Goal: Task Accomplishment & Management: Understand process/instructions

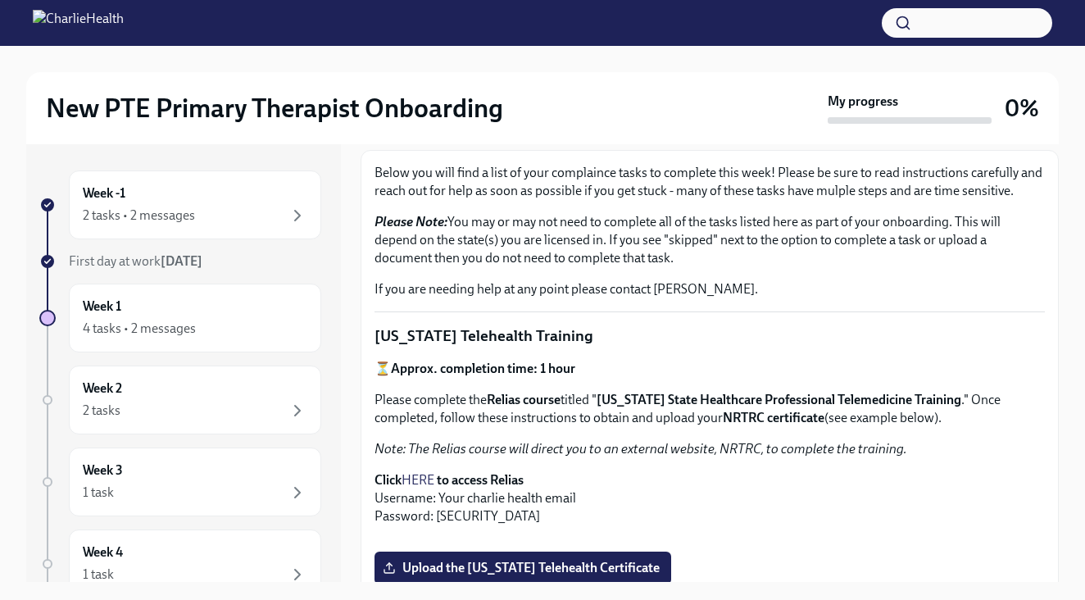
scroll to position [235, 0]
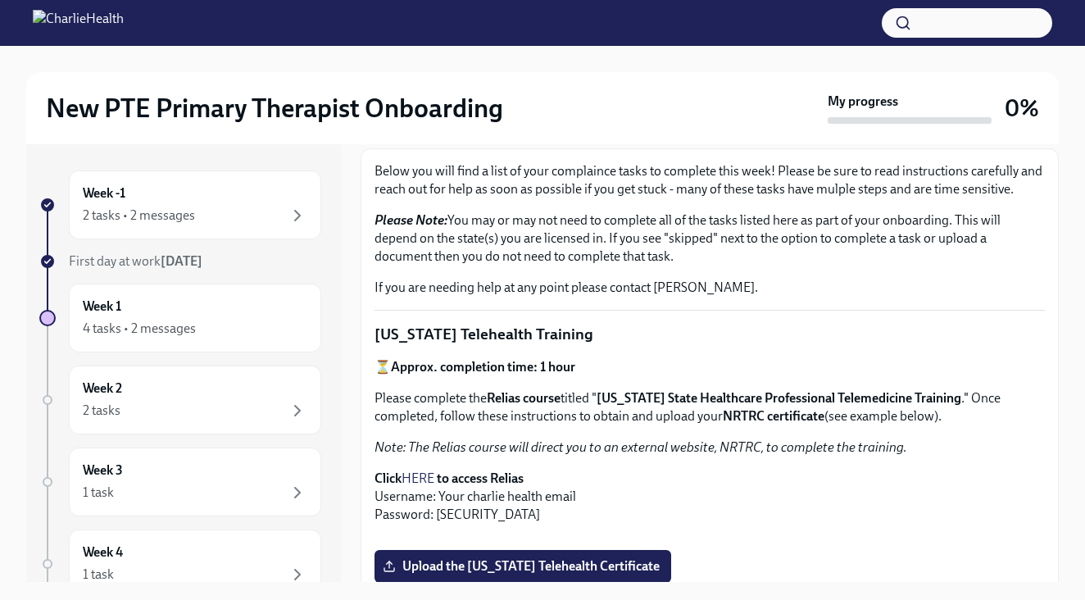
click at [92, 17] on img at bounding box center [78, 23] width 91 height 26
click at [39, 16] on img at bounding box center [78, 23] width 91 height 26
click at [109, 115] on h2 "New PTE Primary Therapist Onboarding" at bounding box center [274, 108] width 457 height 33
click at [121, 169] on div "Week -1 2 tasks • 2 messages First day at work Sep 15th Week 1 4 tasks • 2 mess…" at bounding box center [183, 363] width 315 height 438
click at [120, 194] on h6 "Week -1" at bounding box center [104, 193] width 43 height 18
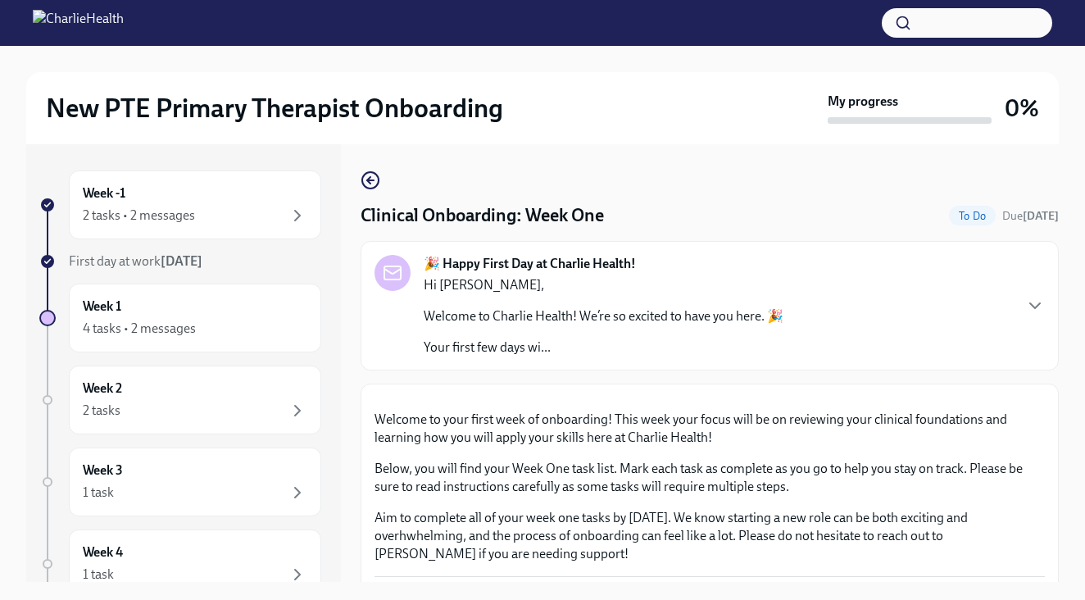
scroll to position [1437, 0]
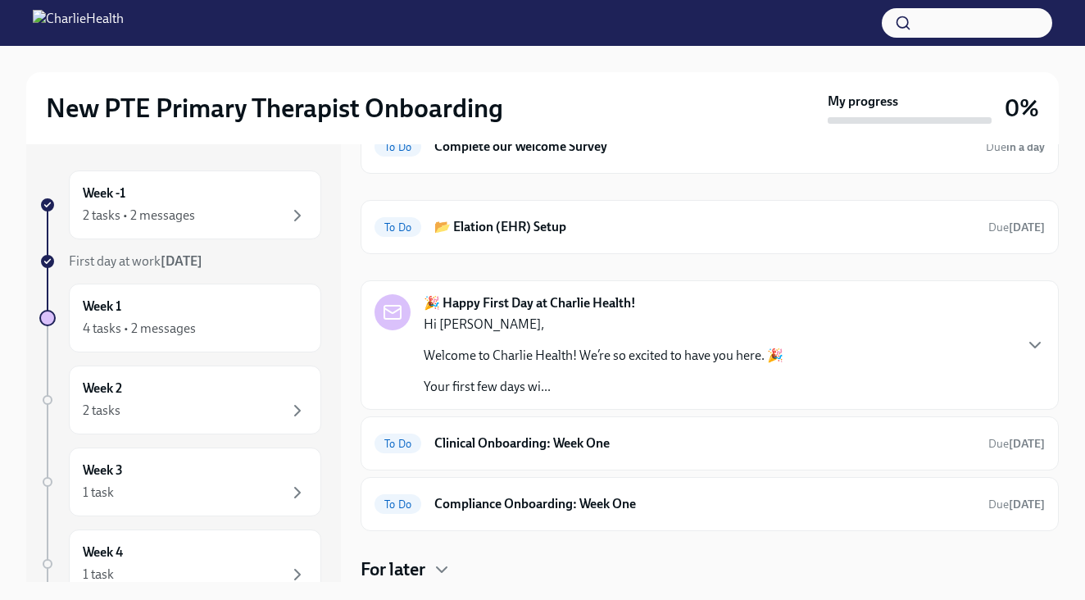
scroll to position [100, 0]
click at [488, 445] on h6 "Clinical Onboarding: Week One" at bounding box center [704, 443] width 541 height 18
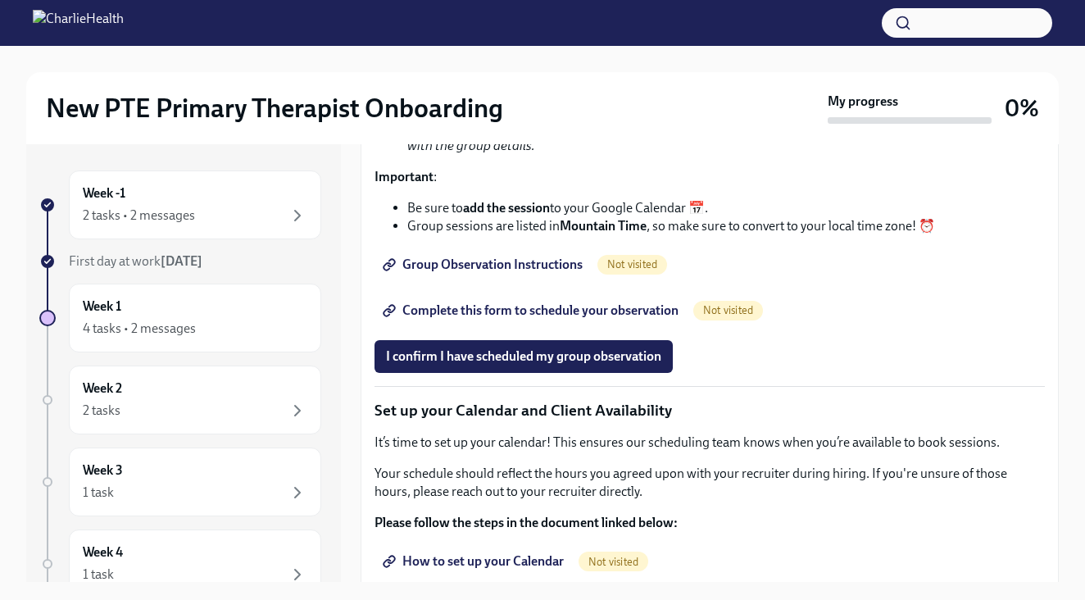
scroll to position [2057, 0]
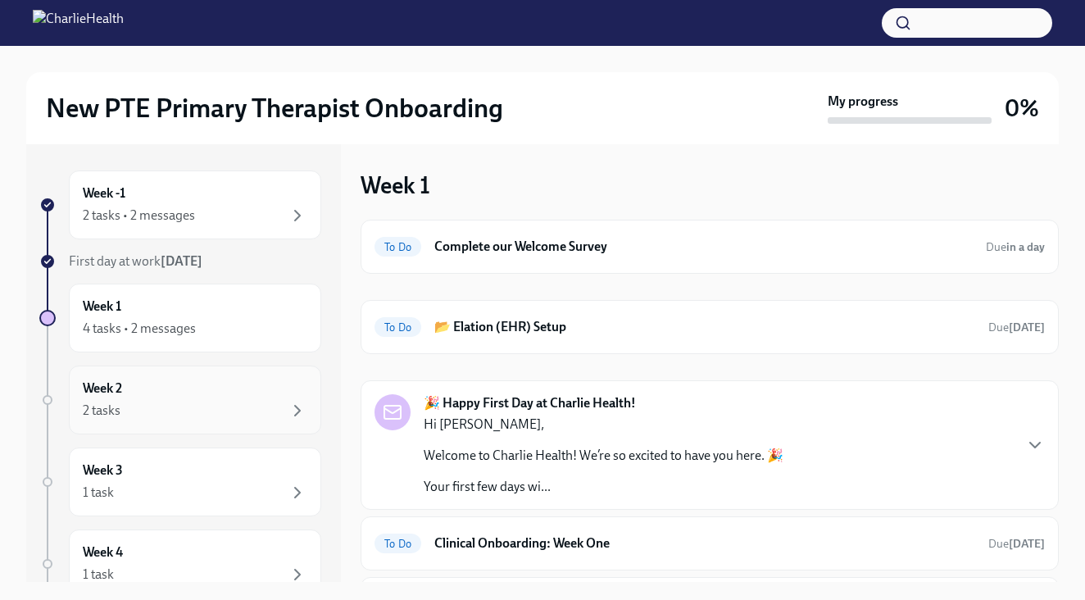
click at [240, 386] on div "Week 2 2 tasks" at bounding box center [195, 399] width 225 height 41
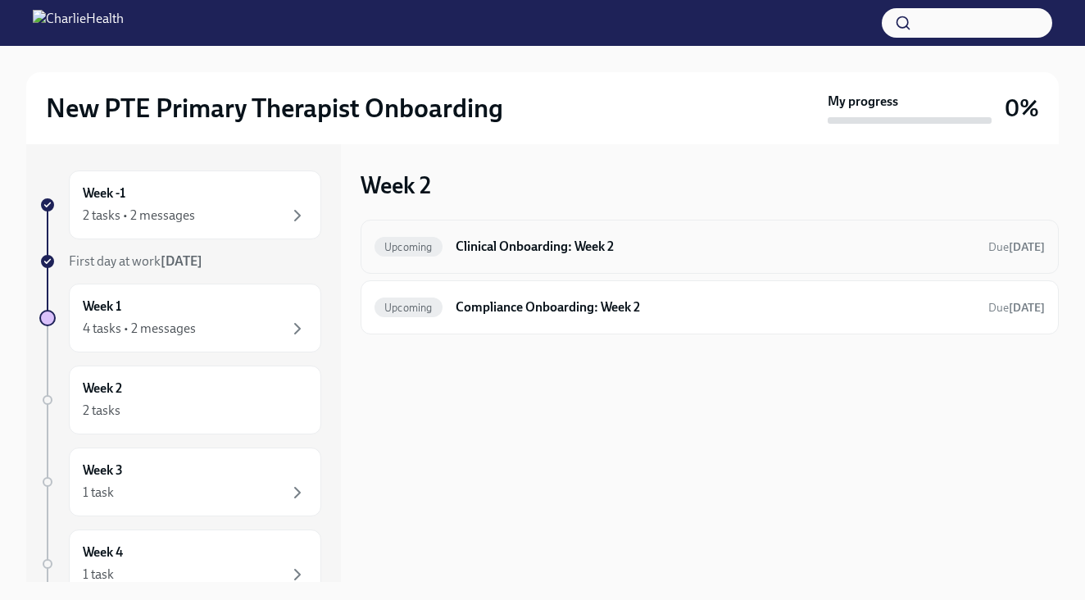
click at [551, 243] on h6 "Clinical Onboarding: Week 2" at bounding box center [716, 247] width 520 height 18
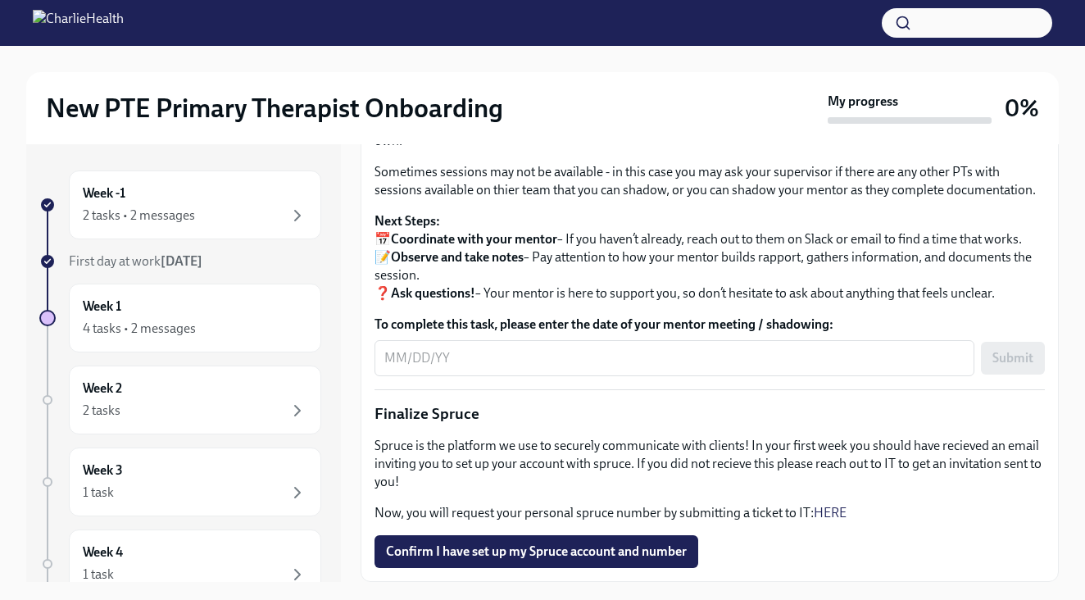
scroll to position [1719, 0]
click at [196, 501] on div "1 task" at bounding box center [195, 493] width 225 height 20
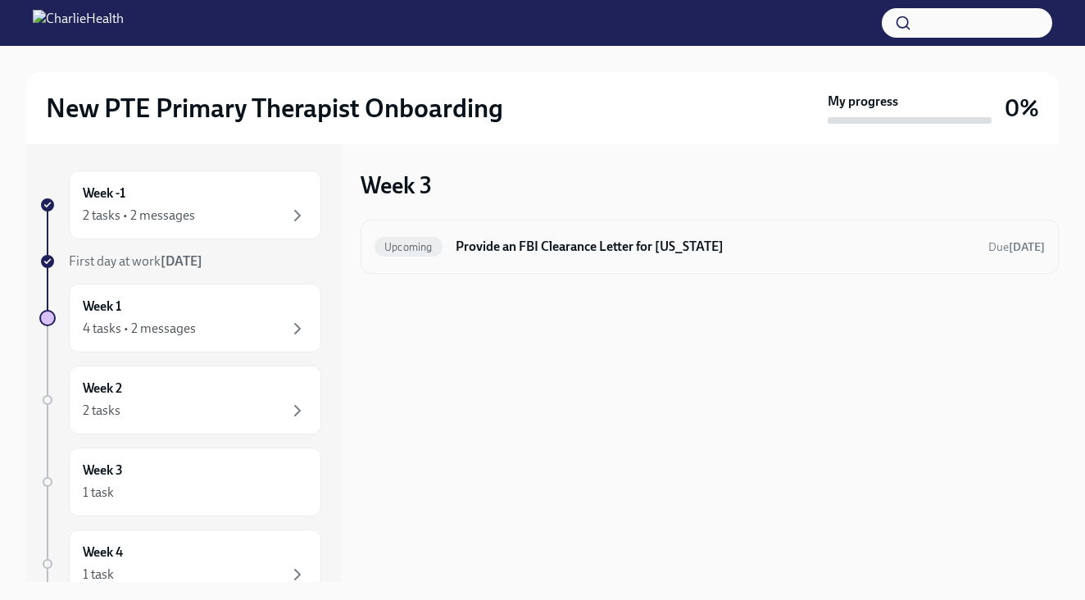
click at [558, 244] on h6 "Provide an FBI Clearance Letter for Pennsylvania" at bounding box center [716, 247] width 520 height 18
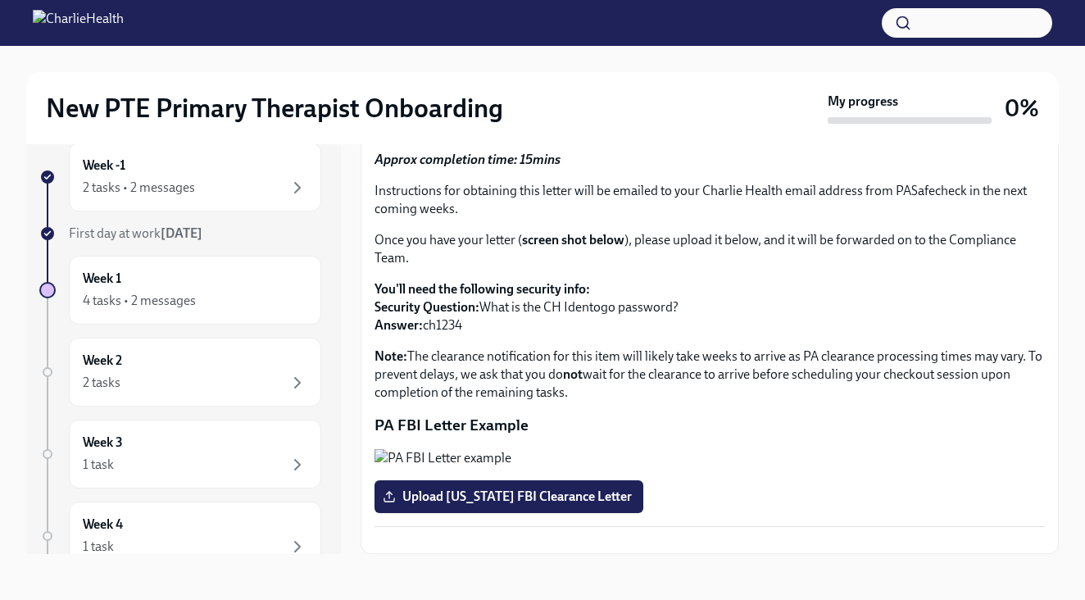
scroll to position [28, 0]
click at [192, 178] on div "2 tasks • 2 messages" at bounding box center [195, 188] width 225 height 20
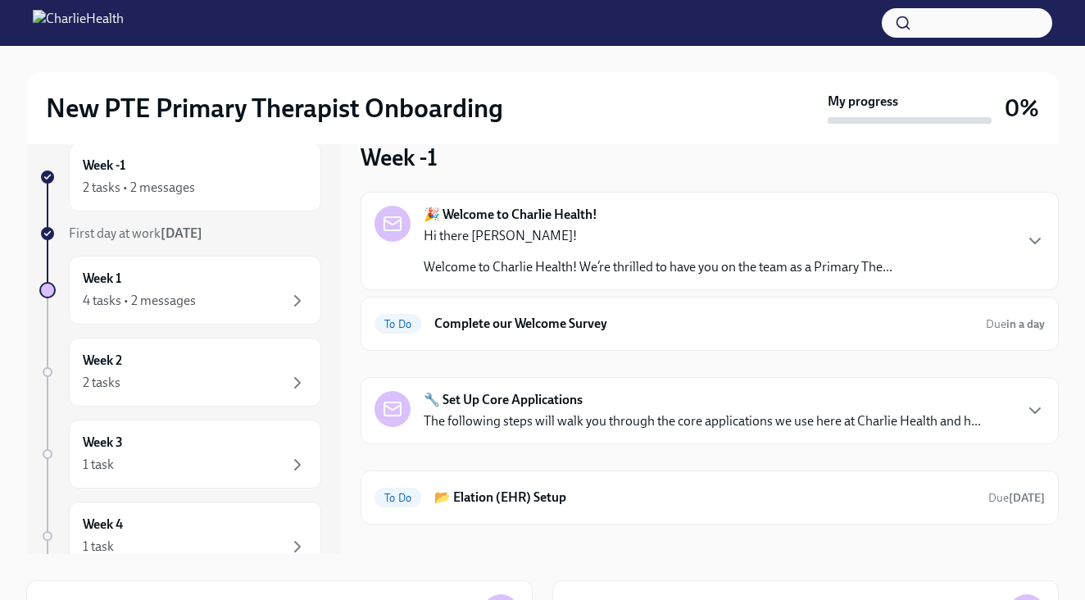
scroll to position [2, 0]
